Goal: Transaction & Acquisition: Purchase product/service

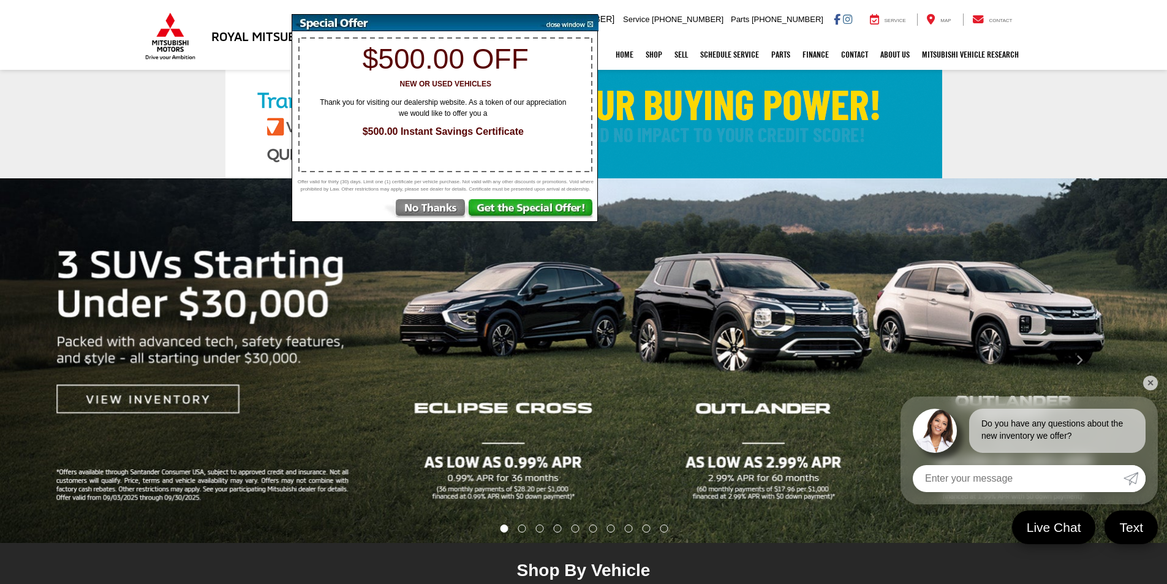
click at [590, 23] on img at bounding box center [567, 23] width 62 height 17
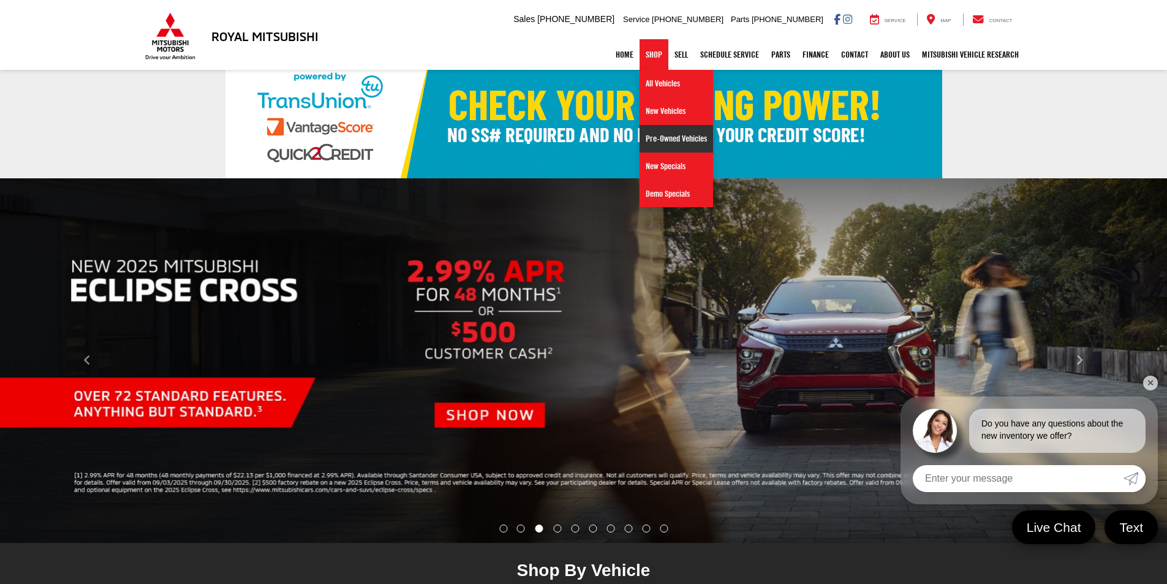
click at [656, 137] on link "Pre-Owned Vehicles" at bounding box center [675, 139] width 73 height 28
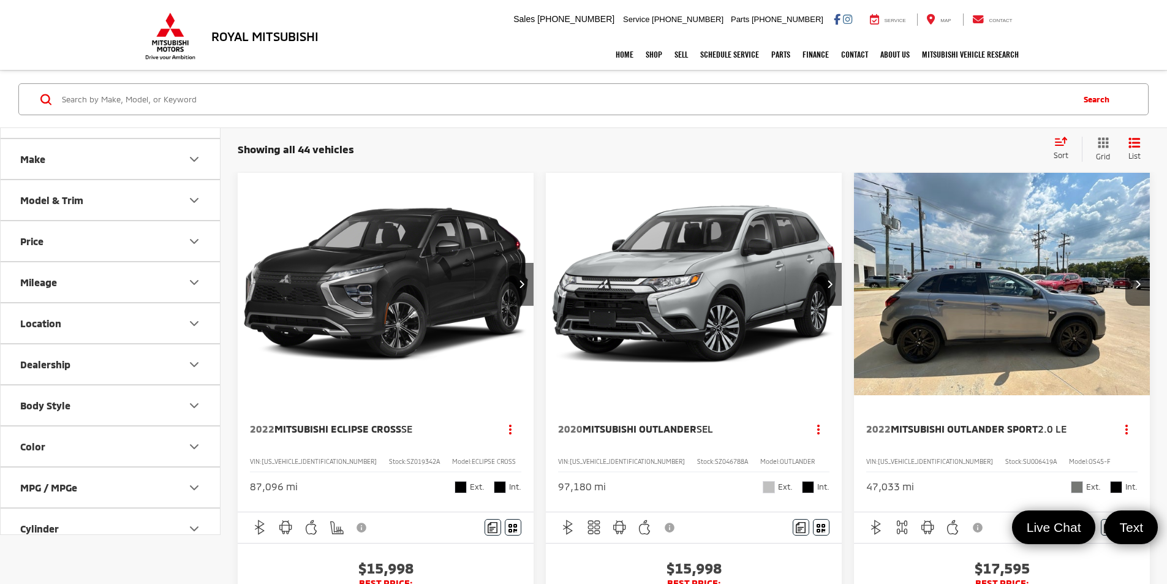
click at [1064, 140] on icon "Select sort value" at bounding box center [1060, 141] width 13 height 9
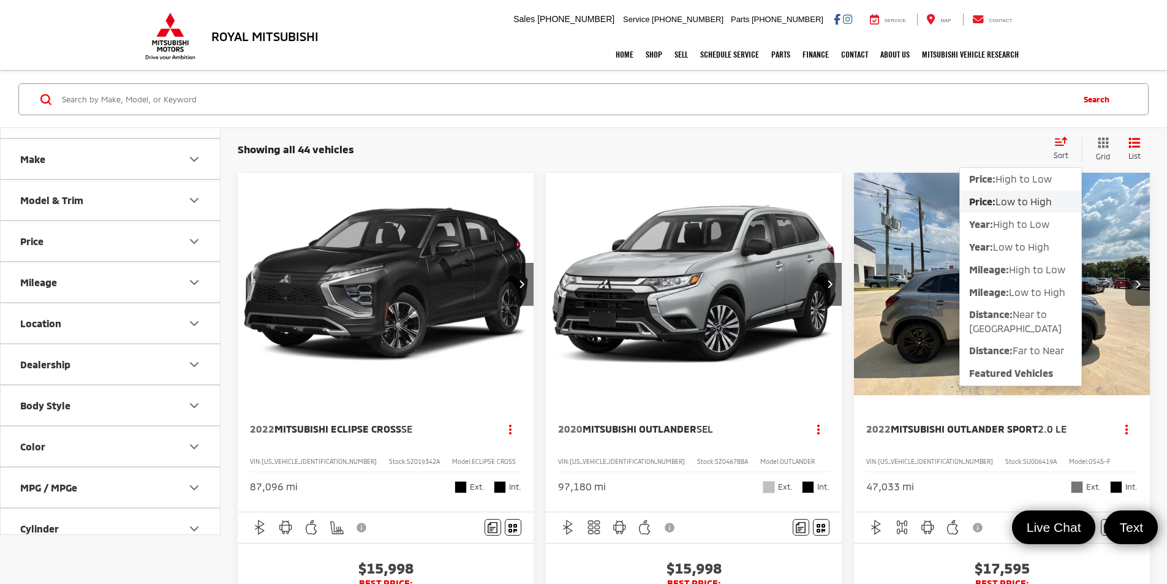
click at [1015, 199] on span "Low to High" at bounding box center [1023, 201] width 56 height 12
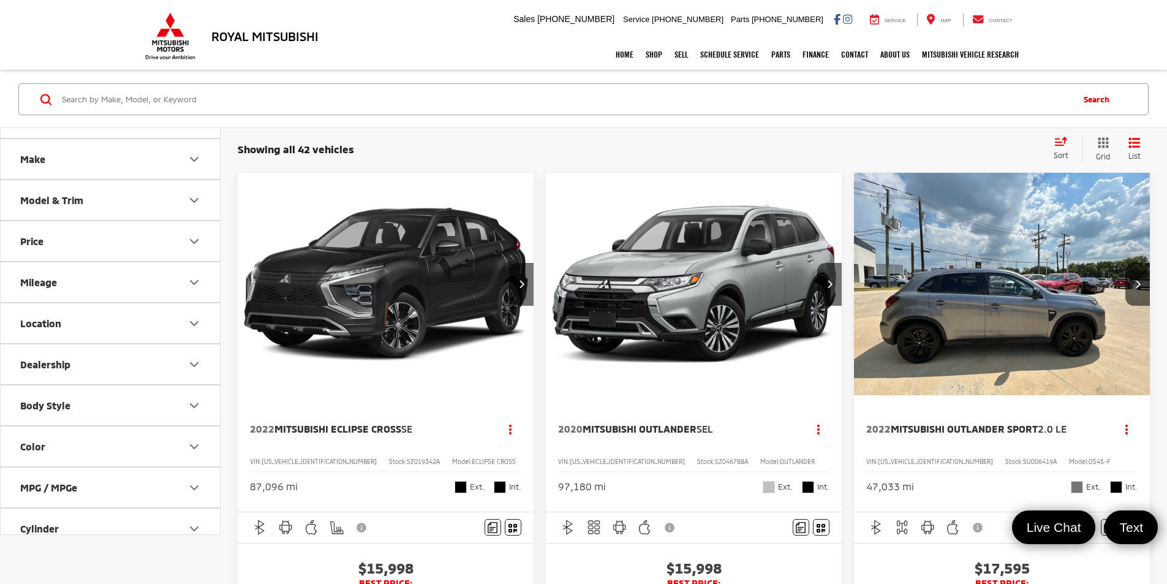
click at [193, 241] on icon "Price" at bounding box center [193, 241] width 7 height 4
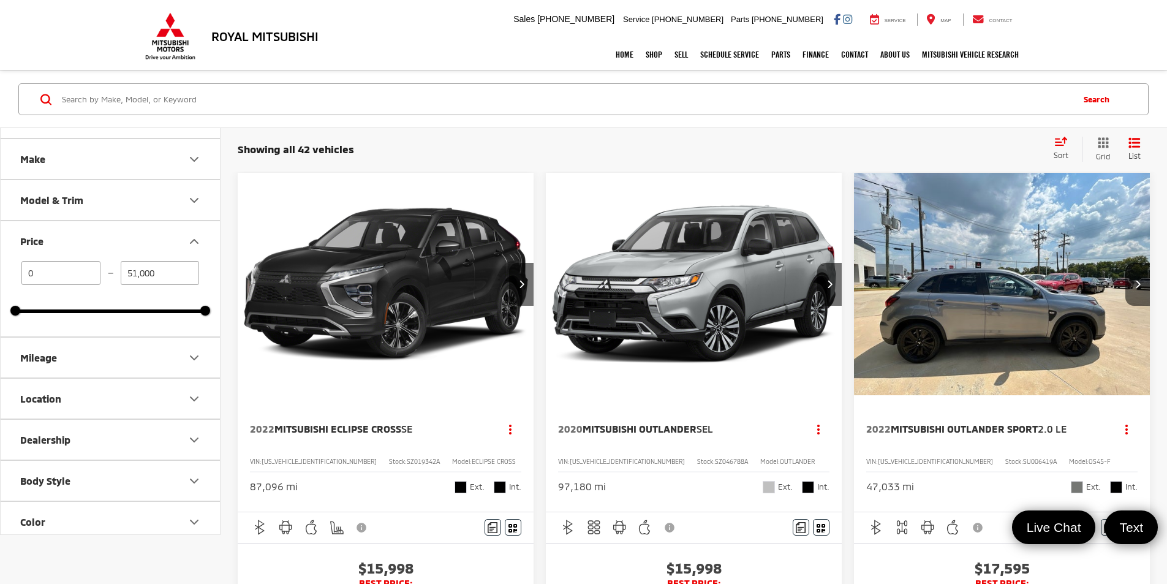
drag, startPoint x: 205, startPoint y: 315, endPoint x: 126, endPoint y: 312, distance: 79.1
click at [126, 312] on div "0 — 51,000 0 51000" at bounding box center [110, 298] width 219 height 75
drag, startPoint x: 199, startPoint y: 310, endPoint x: 75, endPoint y: 307, distance: 123.7
click at [75, 309] on div at bounding box center [79, 311] width 10 height 10
type input "16,900"
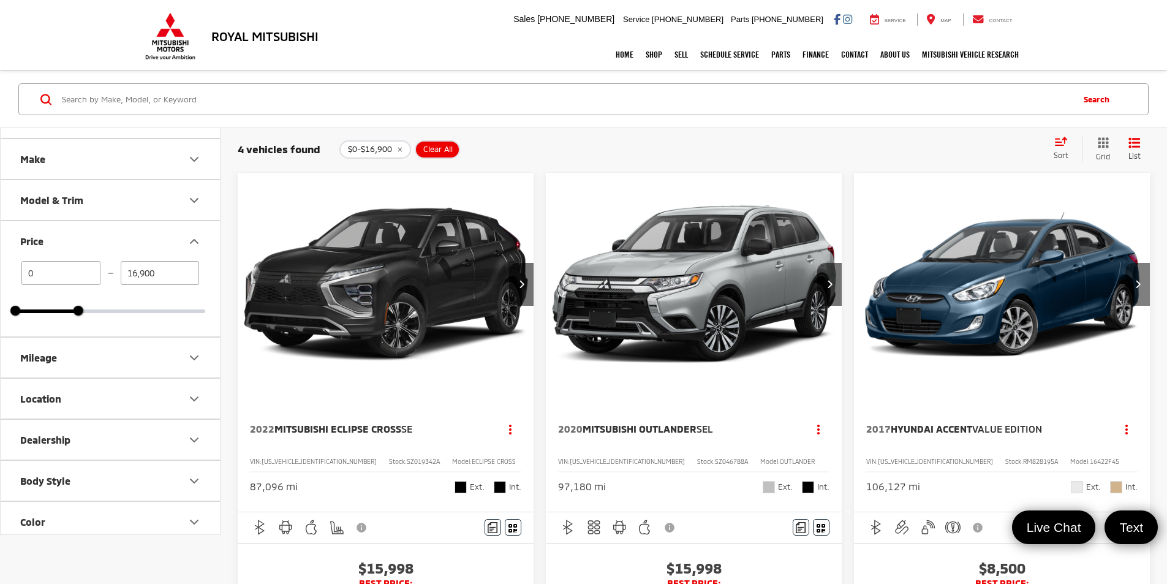
click at [1125, 263] on button "Next image" at bounding box center [1137, 284] width 24 height 43
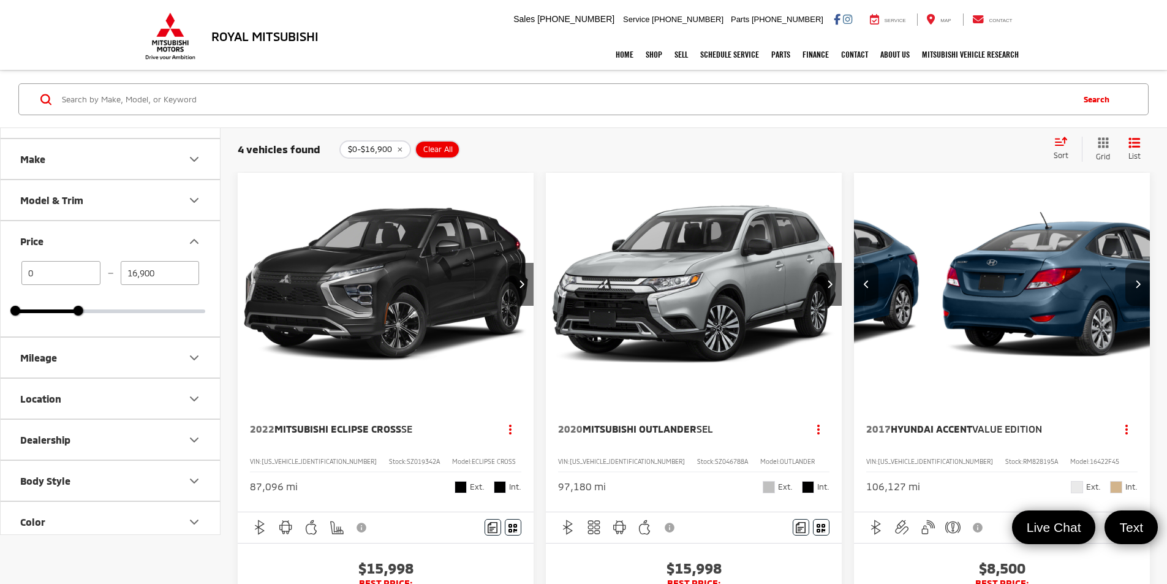
click at [1125, 263] on button "Next image" at bounding box center [1137, 284] width 24 height 43
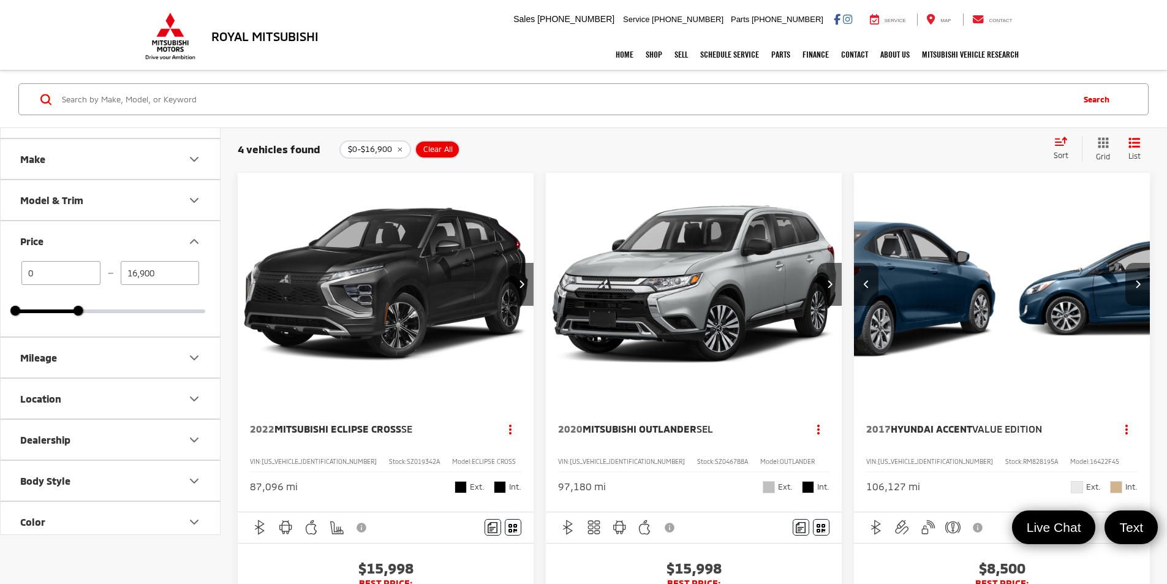
click at [1125, 263] on button "Next image" at bounding box center [1137, 284] width 24 height 43
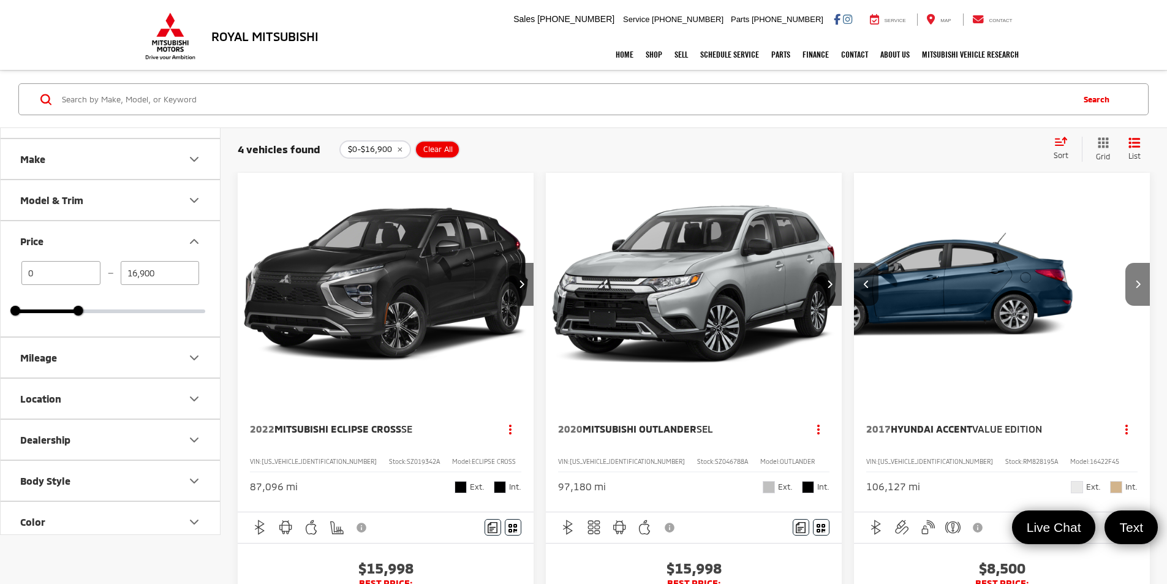
click at [1125, 263] on button "Next image" at bounding box center [1137, 284] width 24 height 43
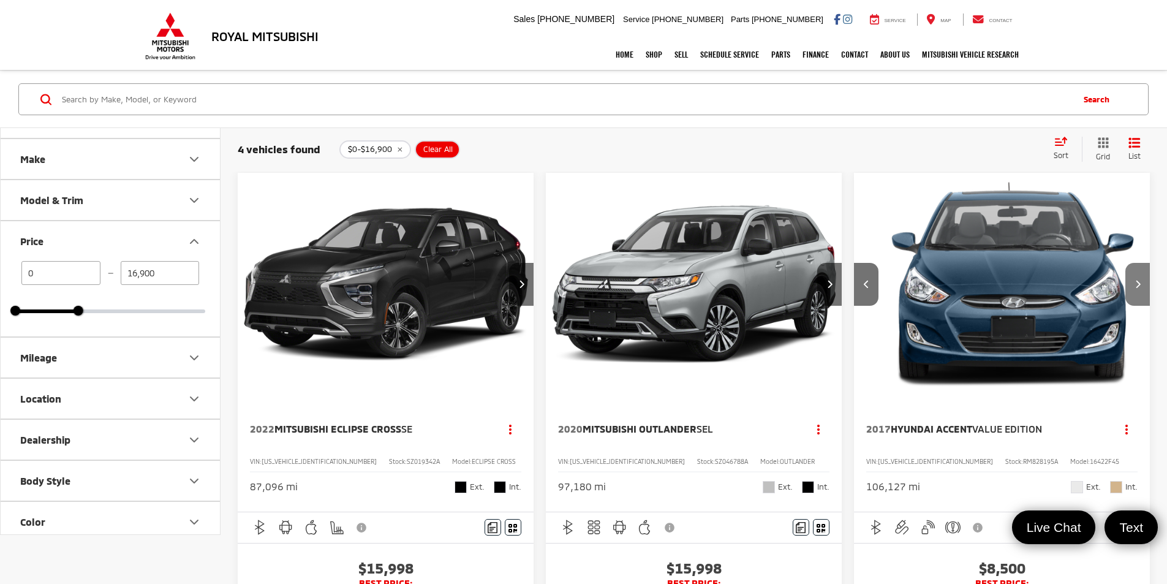
click at [1125, 263] on button "Next image" at bounding box center [1137, 284] width 24 height 43
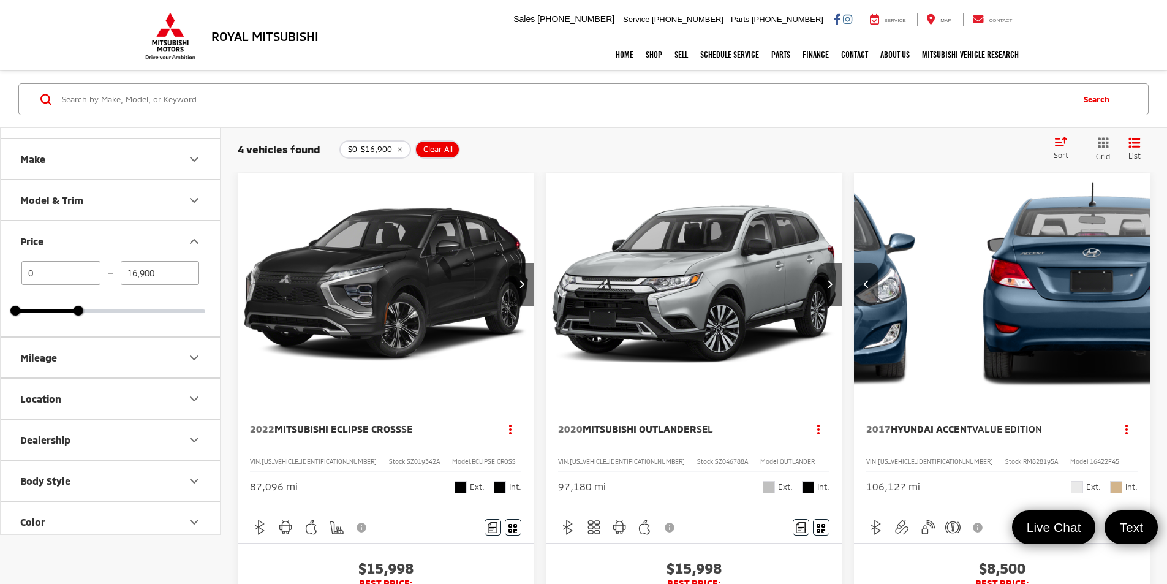
scroll to position [0, 1103]
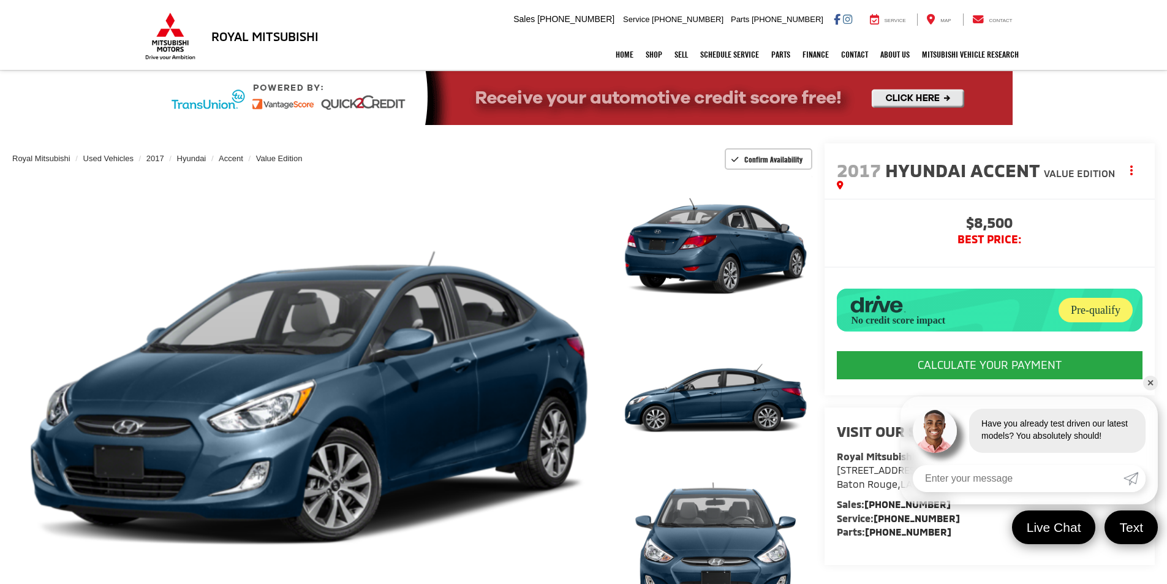
click at [1151, 382] on link "✕" at bounding box center [1150, 382] width 15 height 15
